Goal: Information Seeking & Learning: Learn about a topic

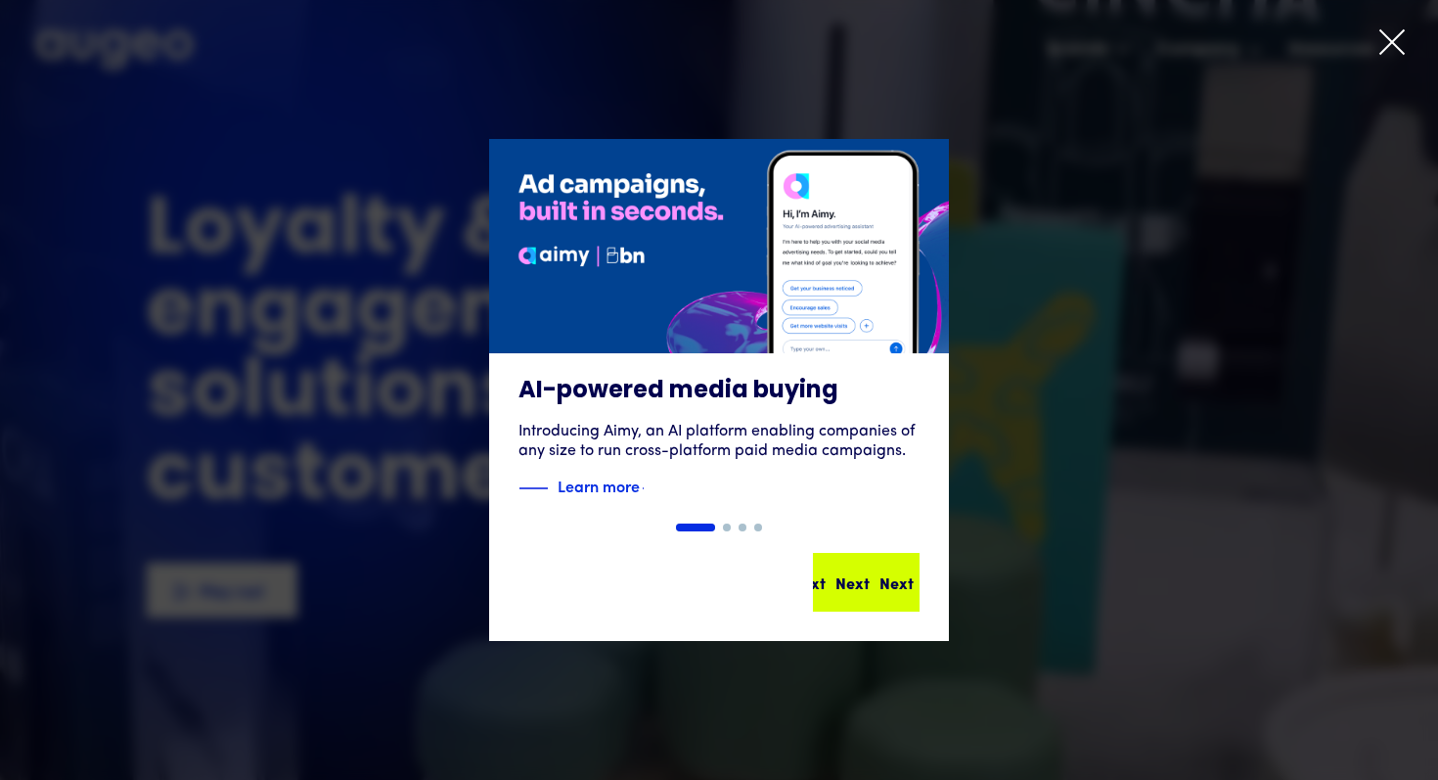
click at [896, 597] on div "Next Next Next Next" at bounding box center [866, 582] width 103 height 55
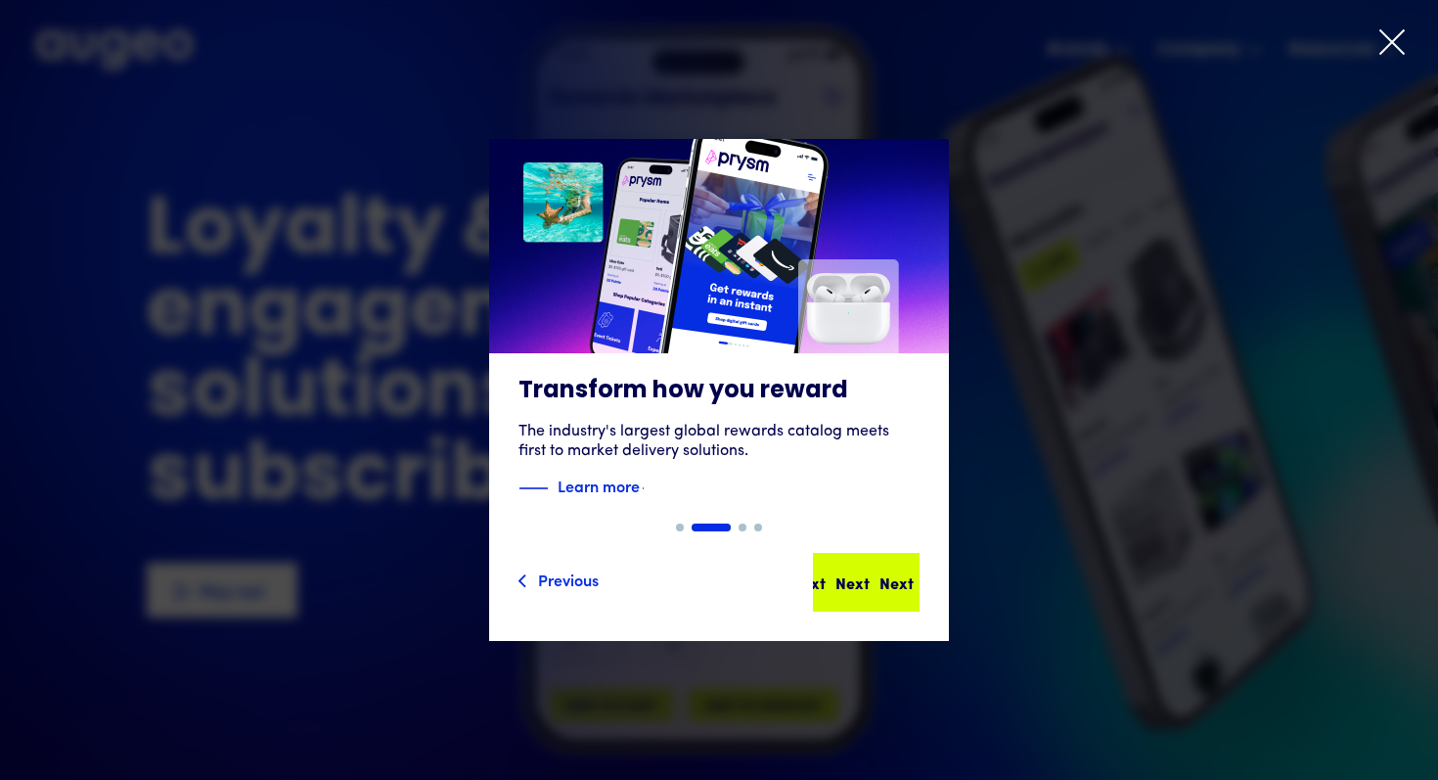
click at [901, 589] on div "Next Next Next Next" at bounding box center [866, 581] width 176 height 23
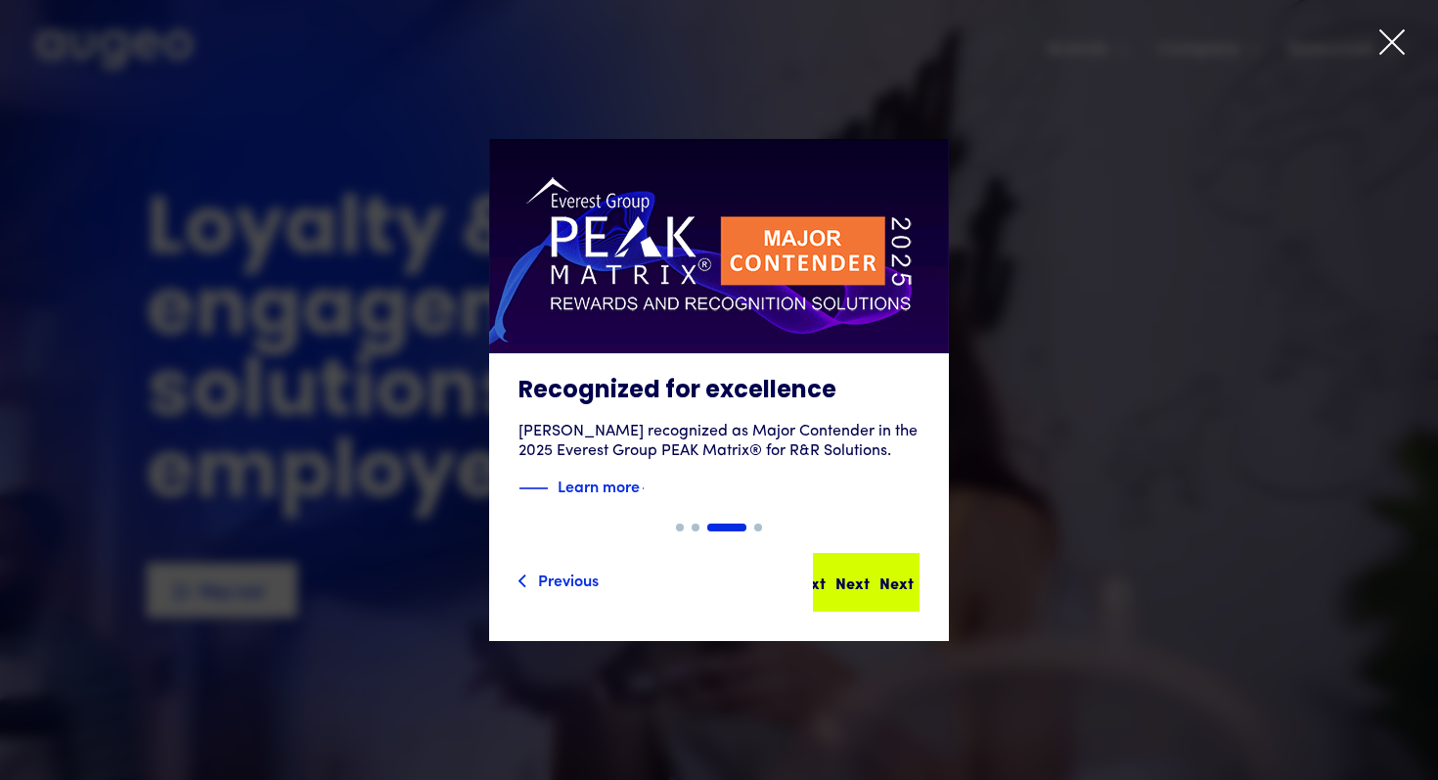
click at [924, 586] on div "Next" at bounding box center [941, 581] width 34 height 23
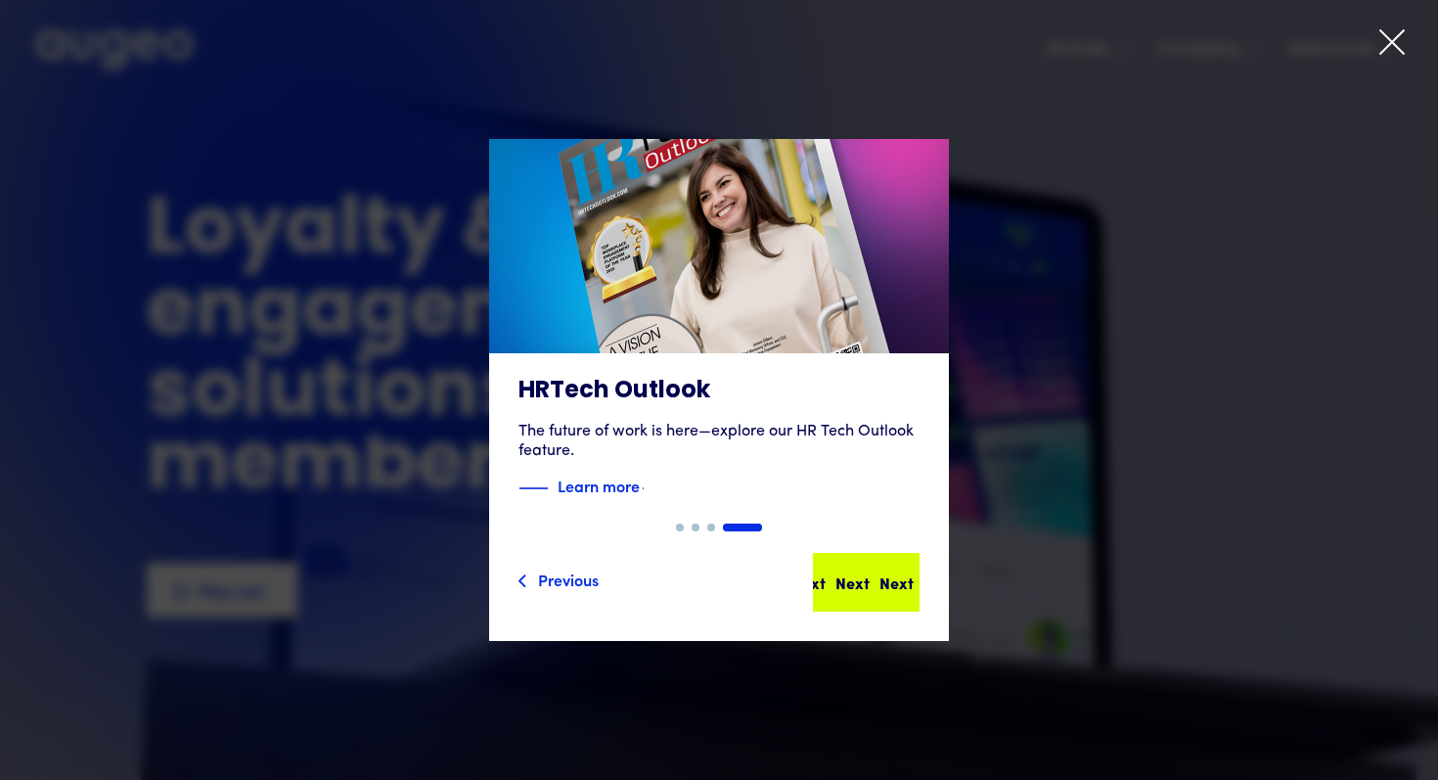
click at [924, 585] on div "Next" at bounding box center [941, 581] width 34 height 23
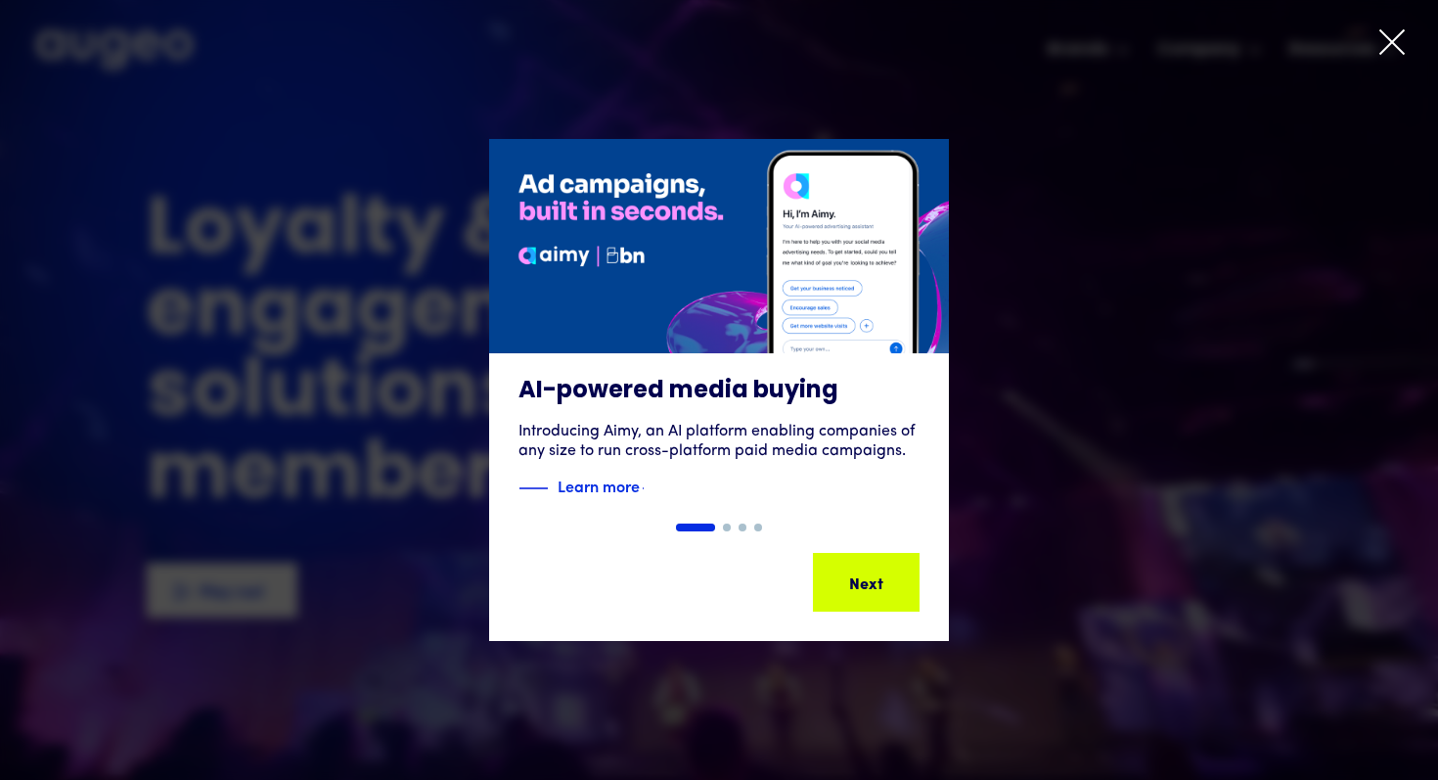
click at [924, 585] on div "Next" at bounding box center [941, 581] width 34 height 23
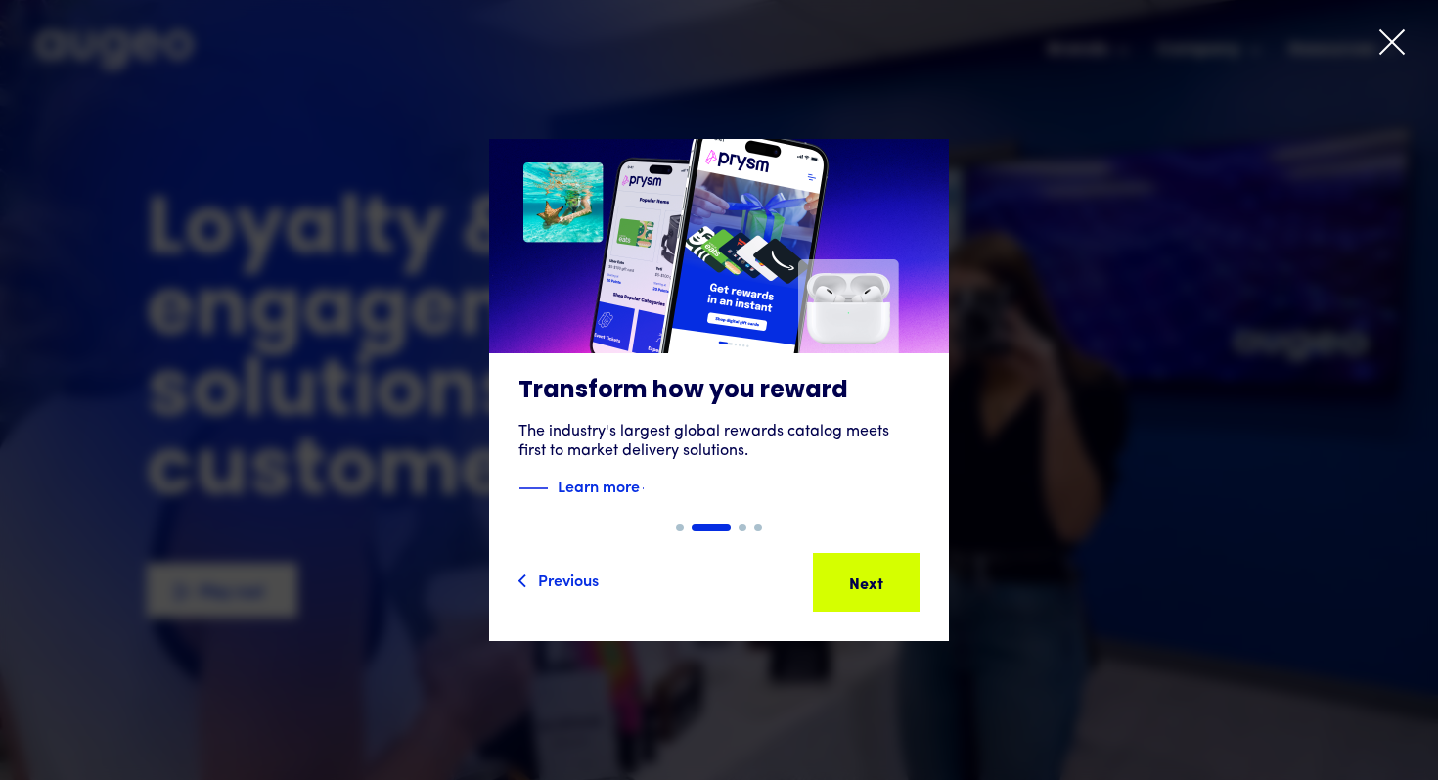
click at [1381, 37] on icon at bounding box center [1391, 41] width 29 height 29
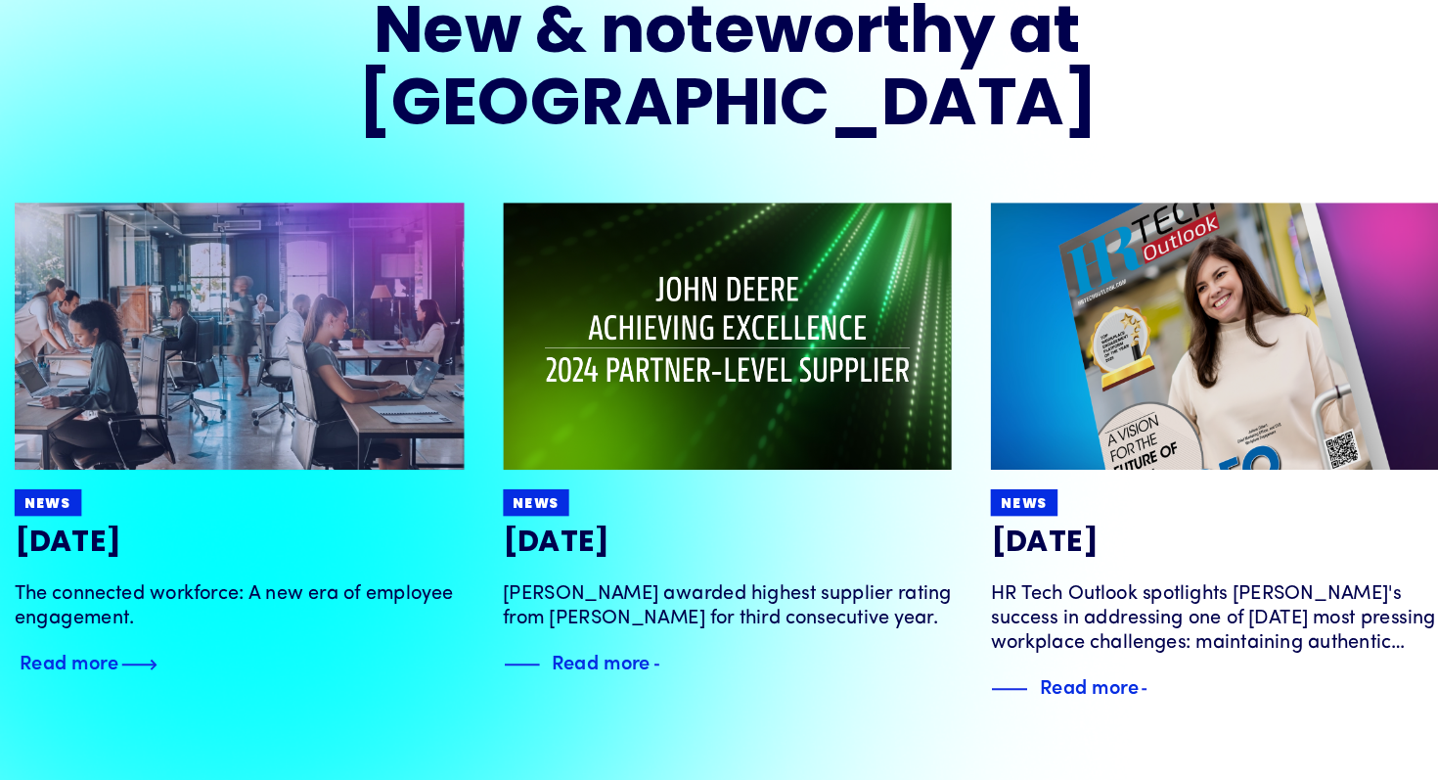
scroll to position [3760, 0]
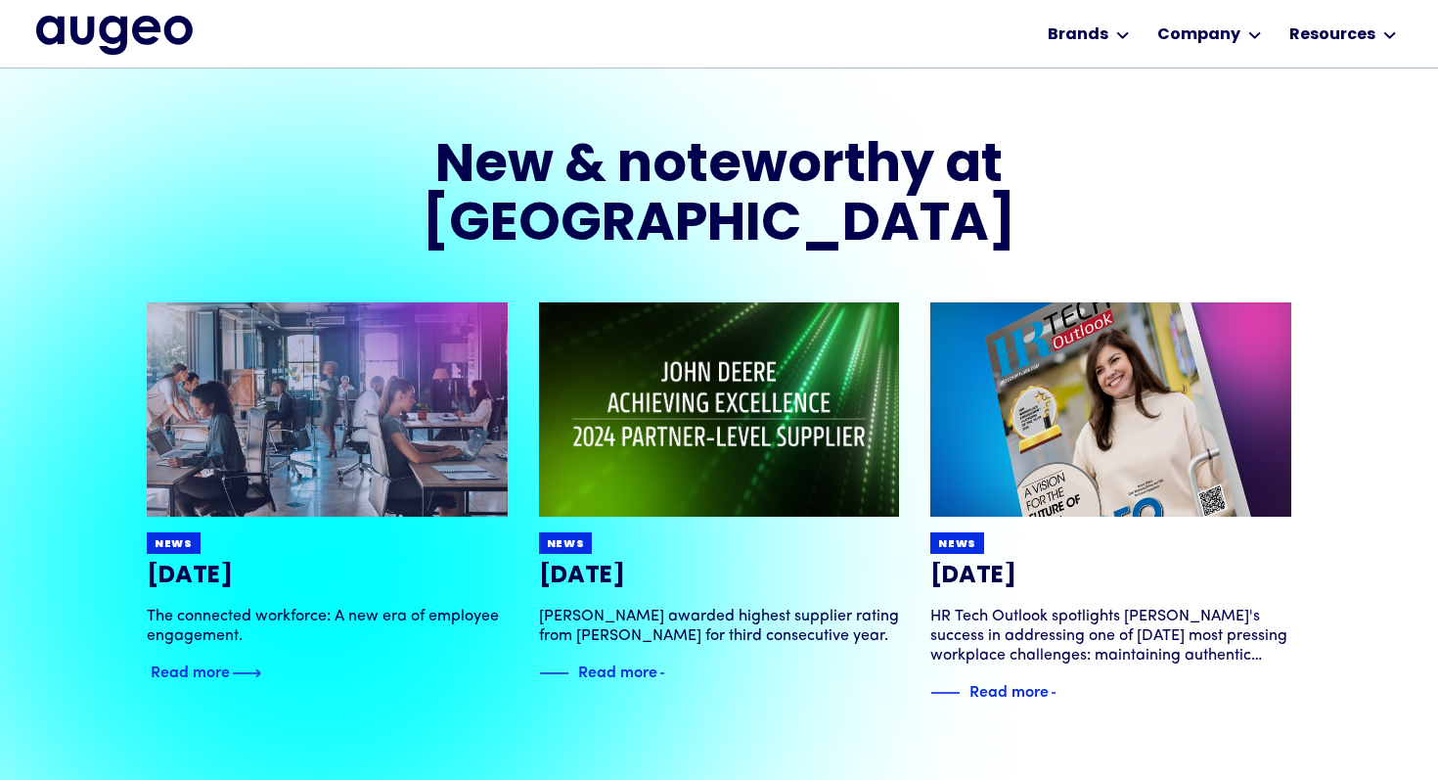
click at [261, 661] on img at bounding box center [246, 672] width 29 height 23
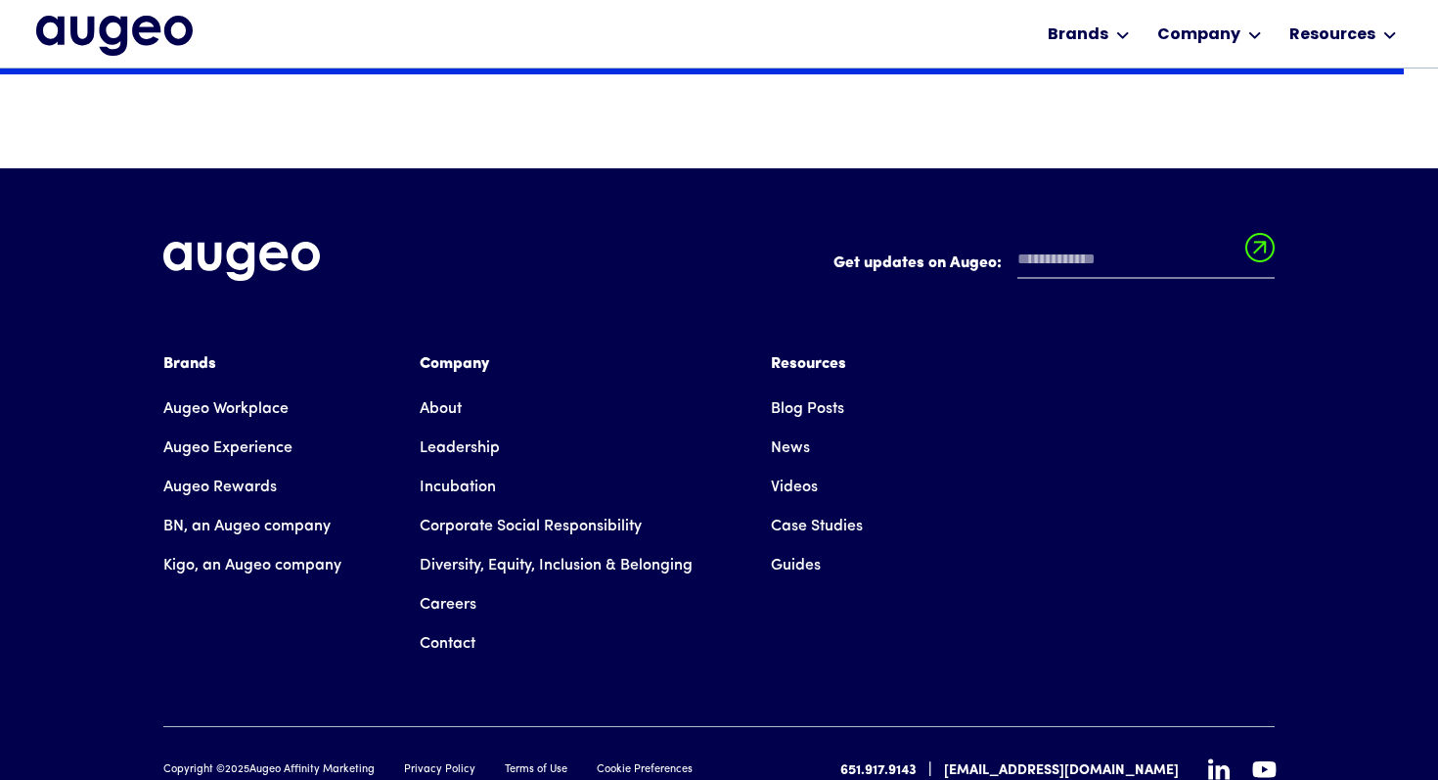
scroll to position [3338, 0]
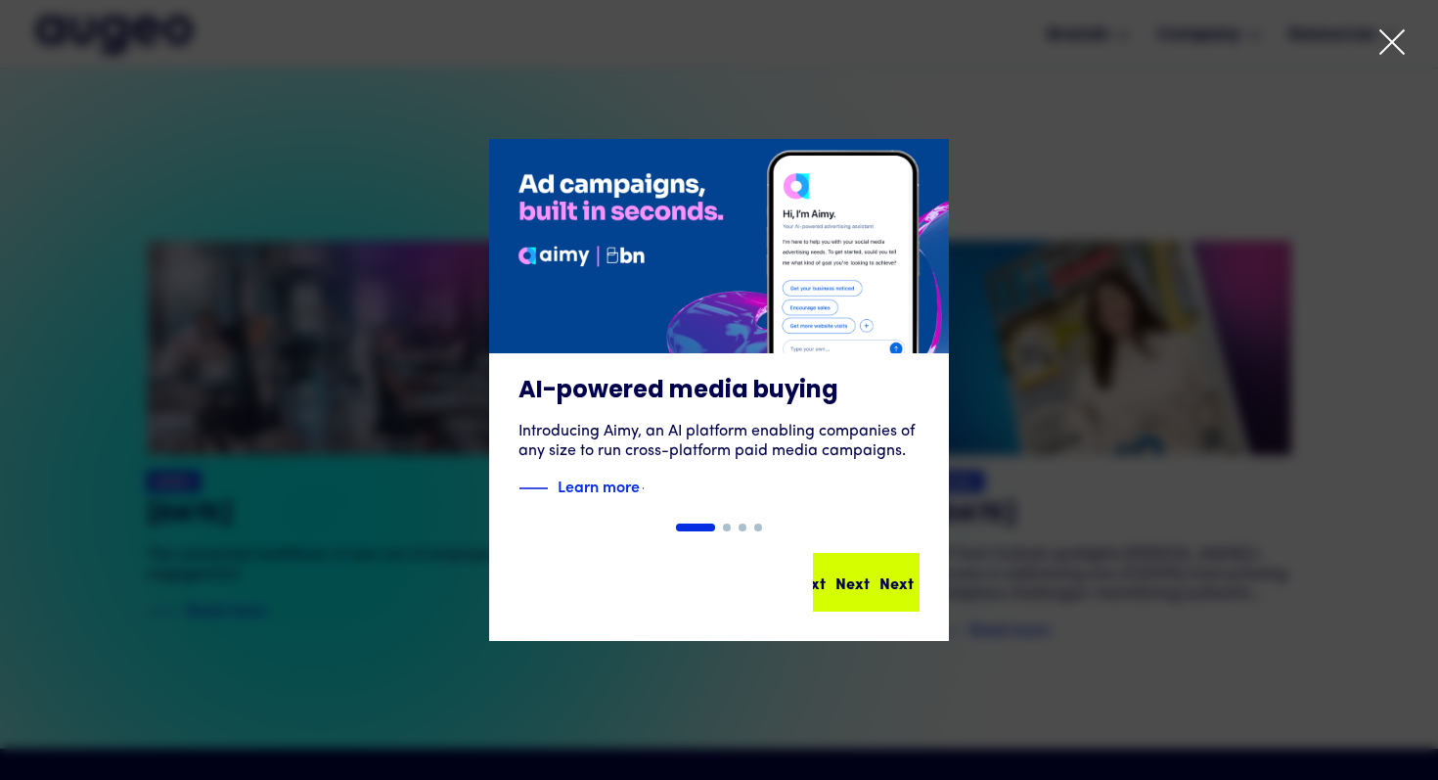
scroll to position [3821, 0]
click at [847, 591] on div "Next" at bounding box center [852, 581] width 34 height 23
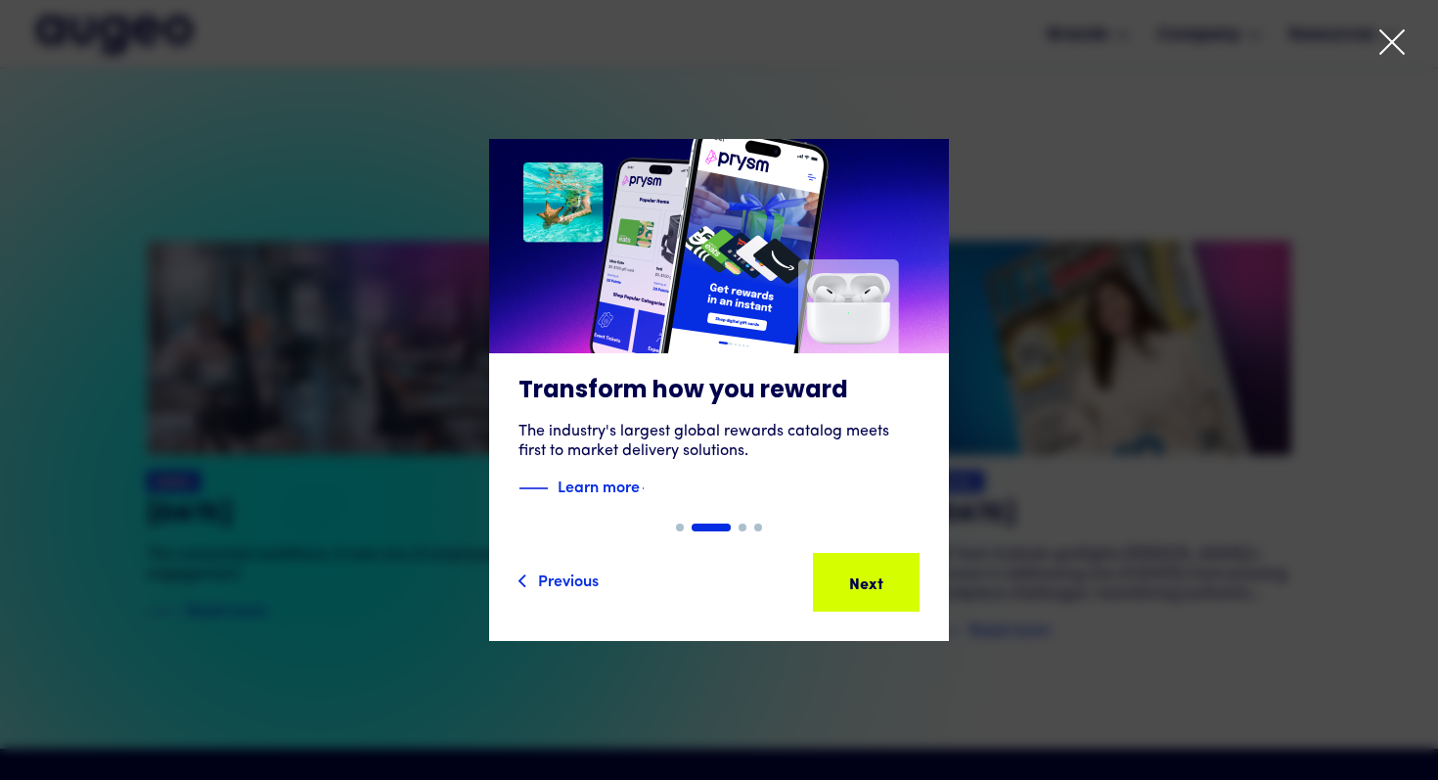
click at [1383, 46] on icon at bounding box center [1391, 41] width 29 height 29
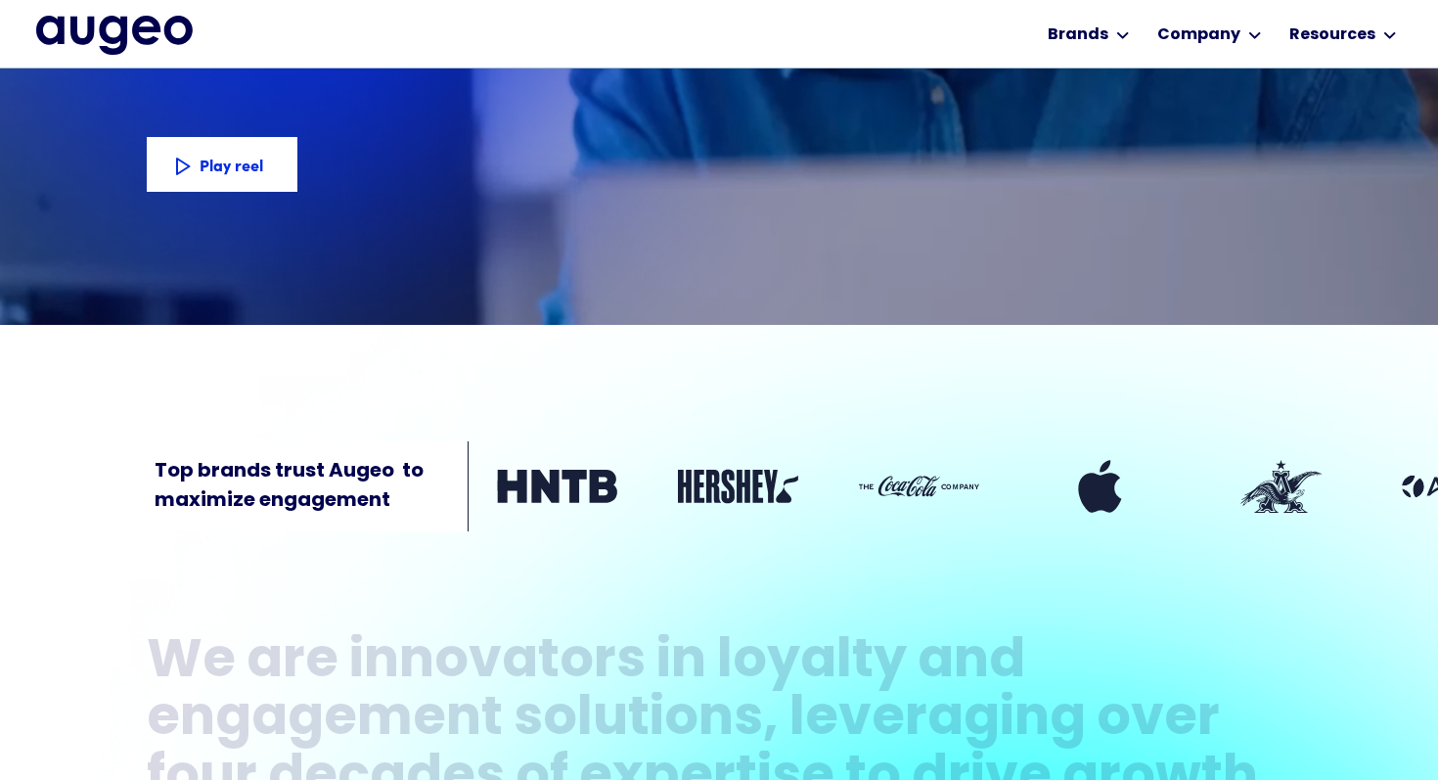
scroll to position [396, 0]
